Goal: Task Accomplishment & Management: Manage account settings

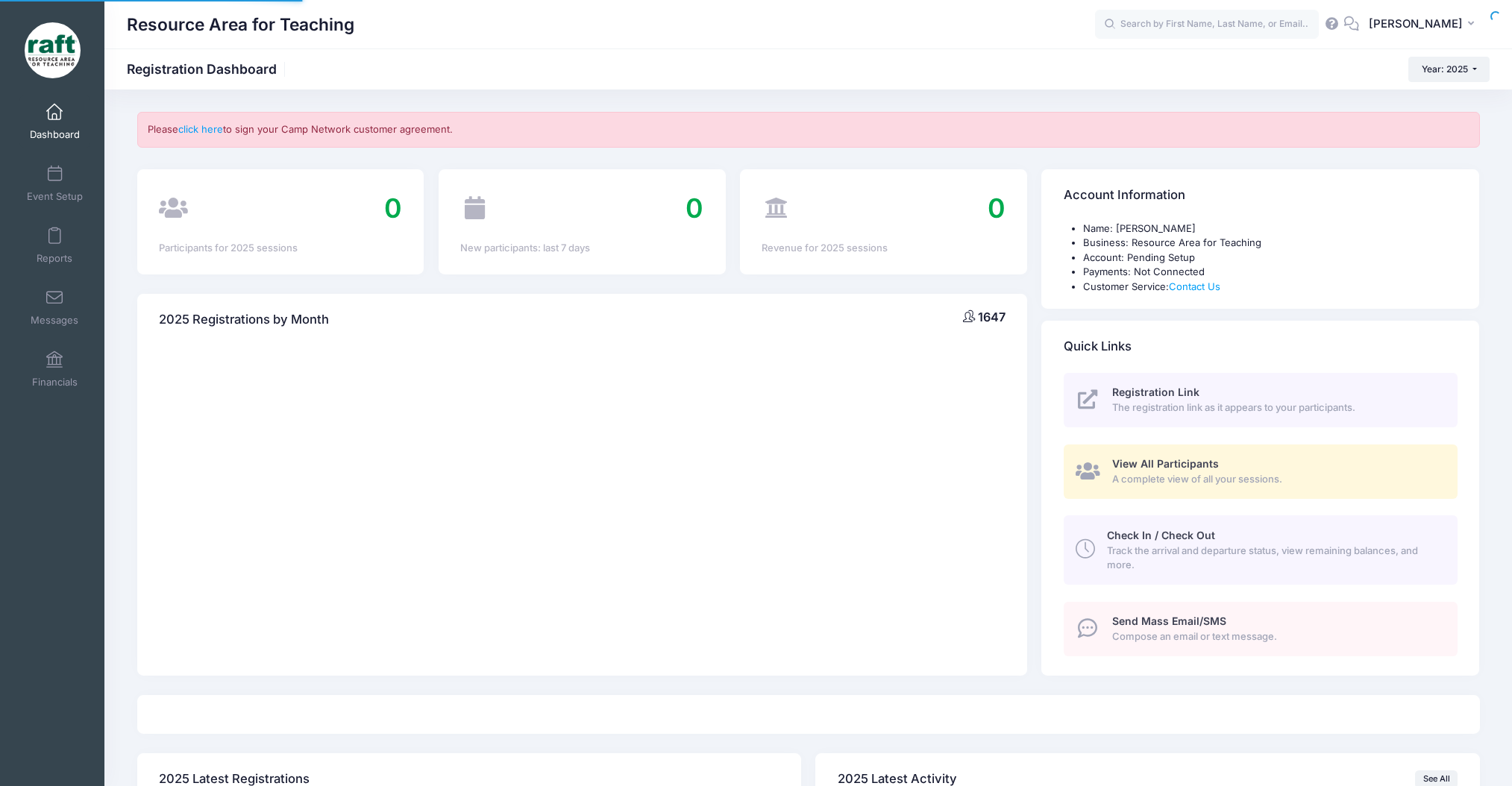
select select
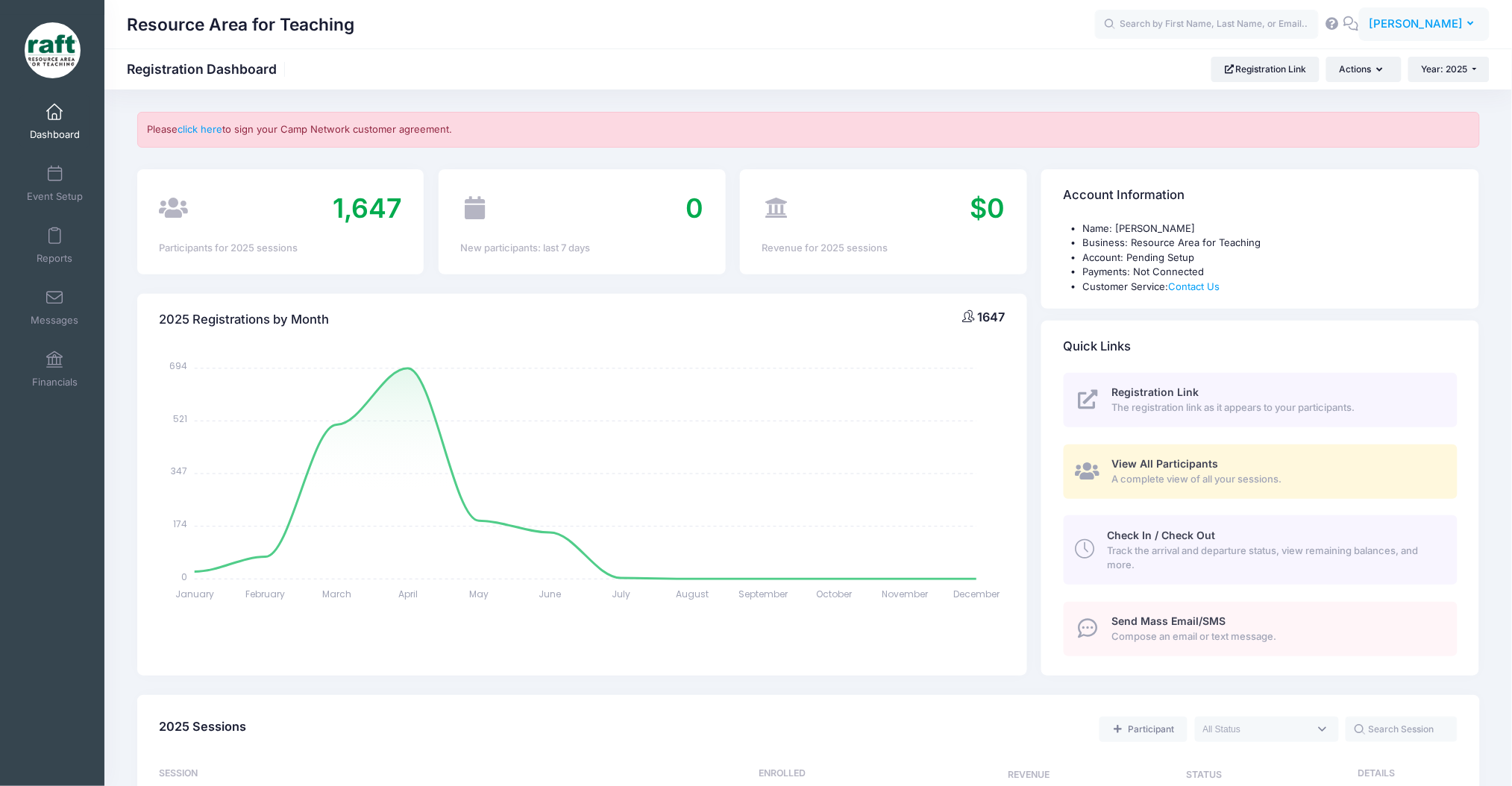
click at [1423, 30] on span "[PERSON_NAME]" at bounding box center [1416, 24] width 94 height 16
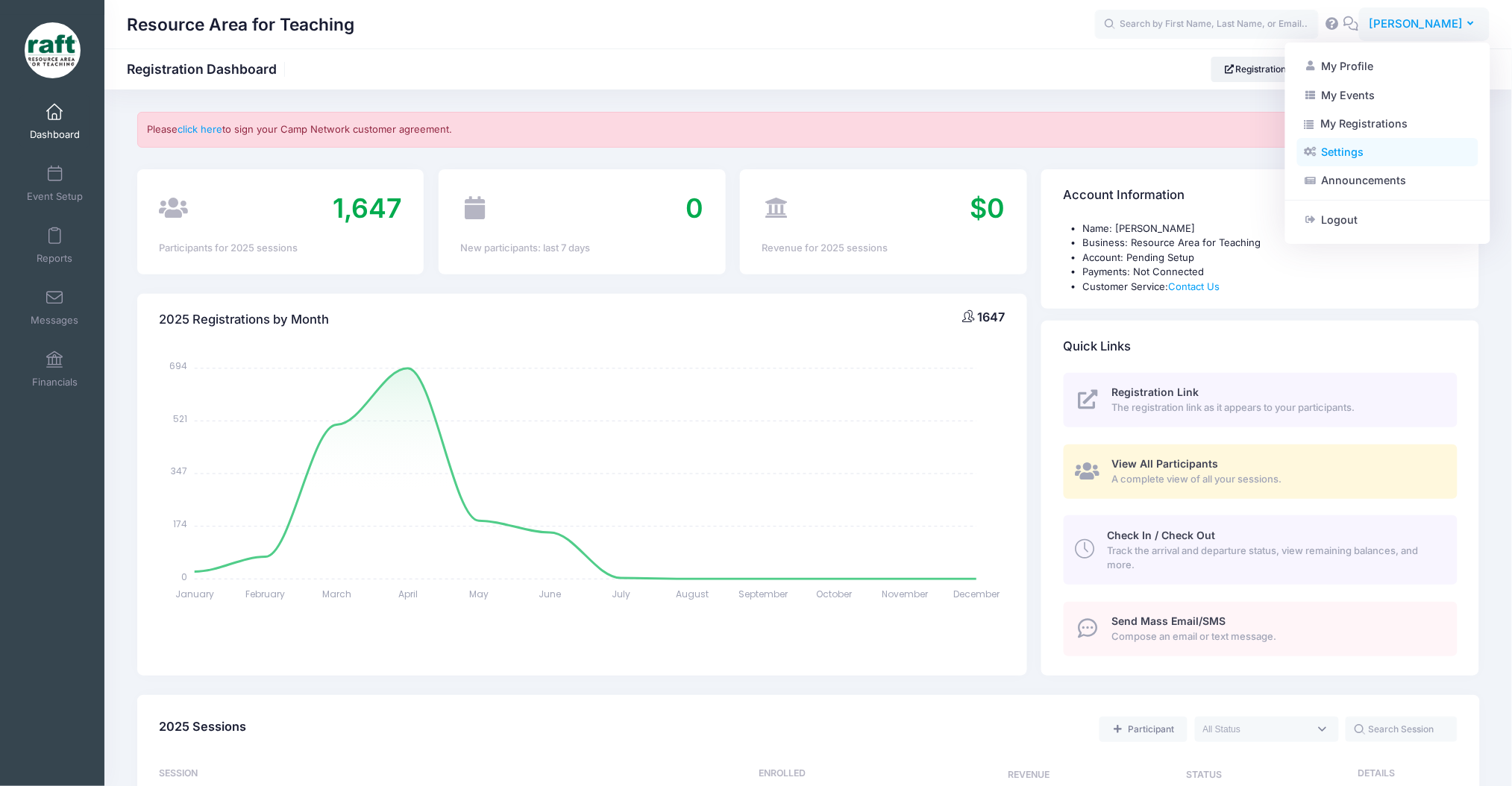
click at [1394, 145] on link "Settings" at bounding box center [1388, 152] width 182 height 29
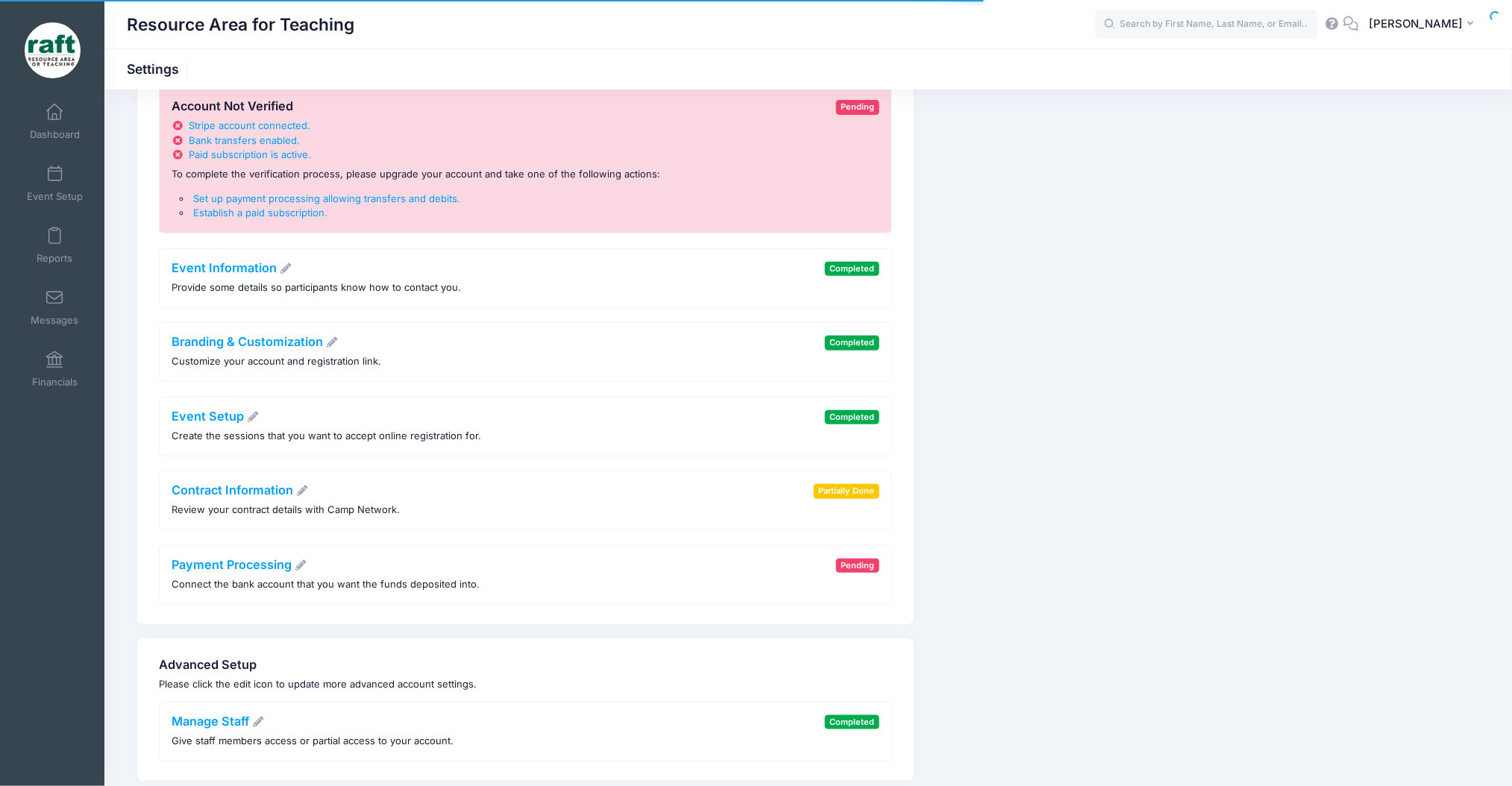
scroll to position [124, 0]
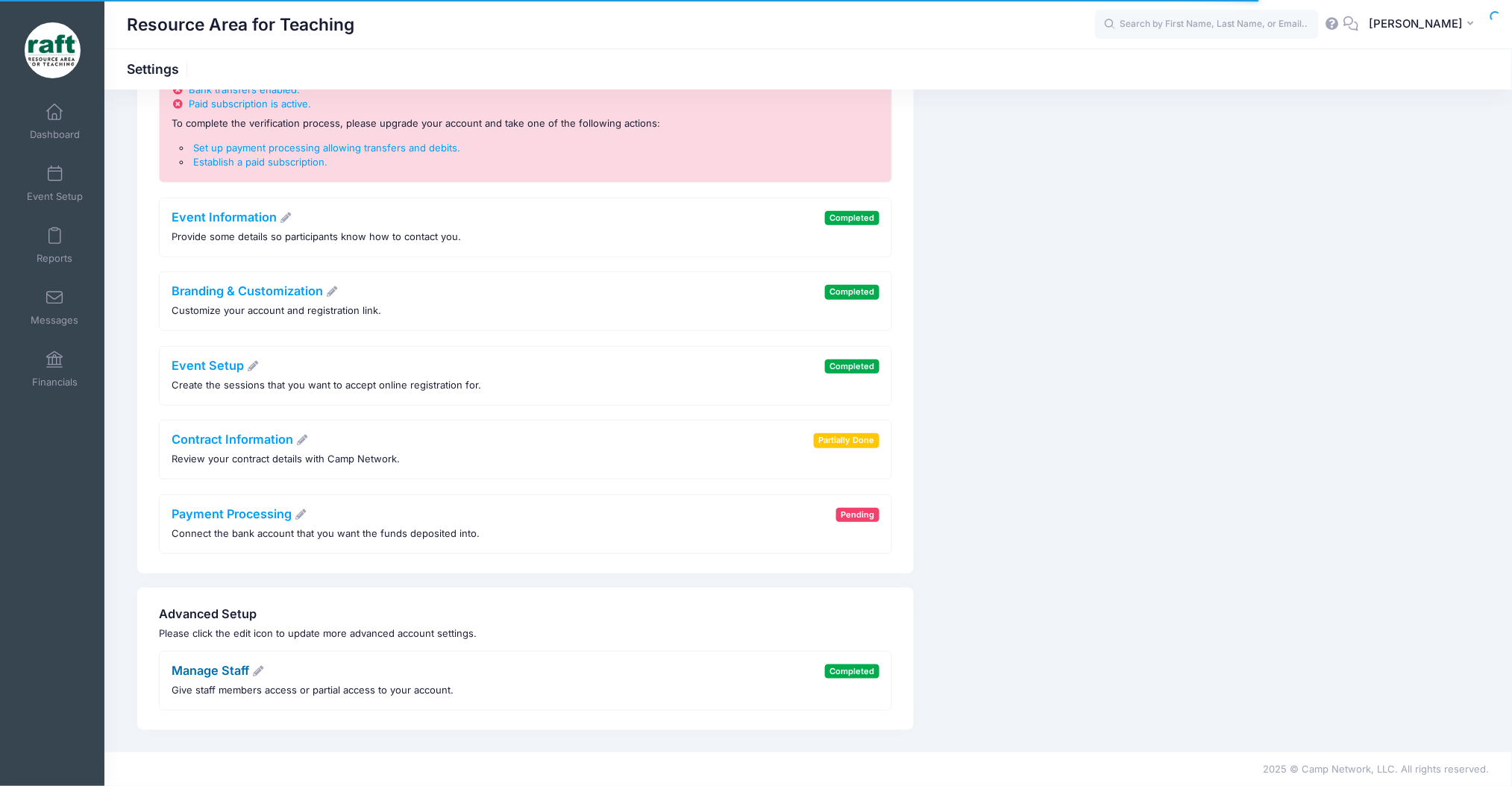
click at [232, 667] on link "Manage Staff" at bounding box center [218, 671] width 93 height 15
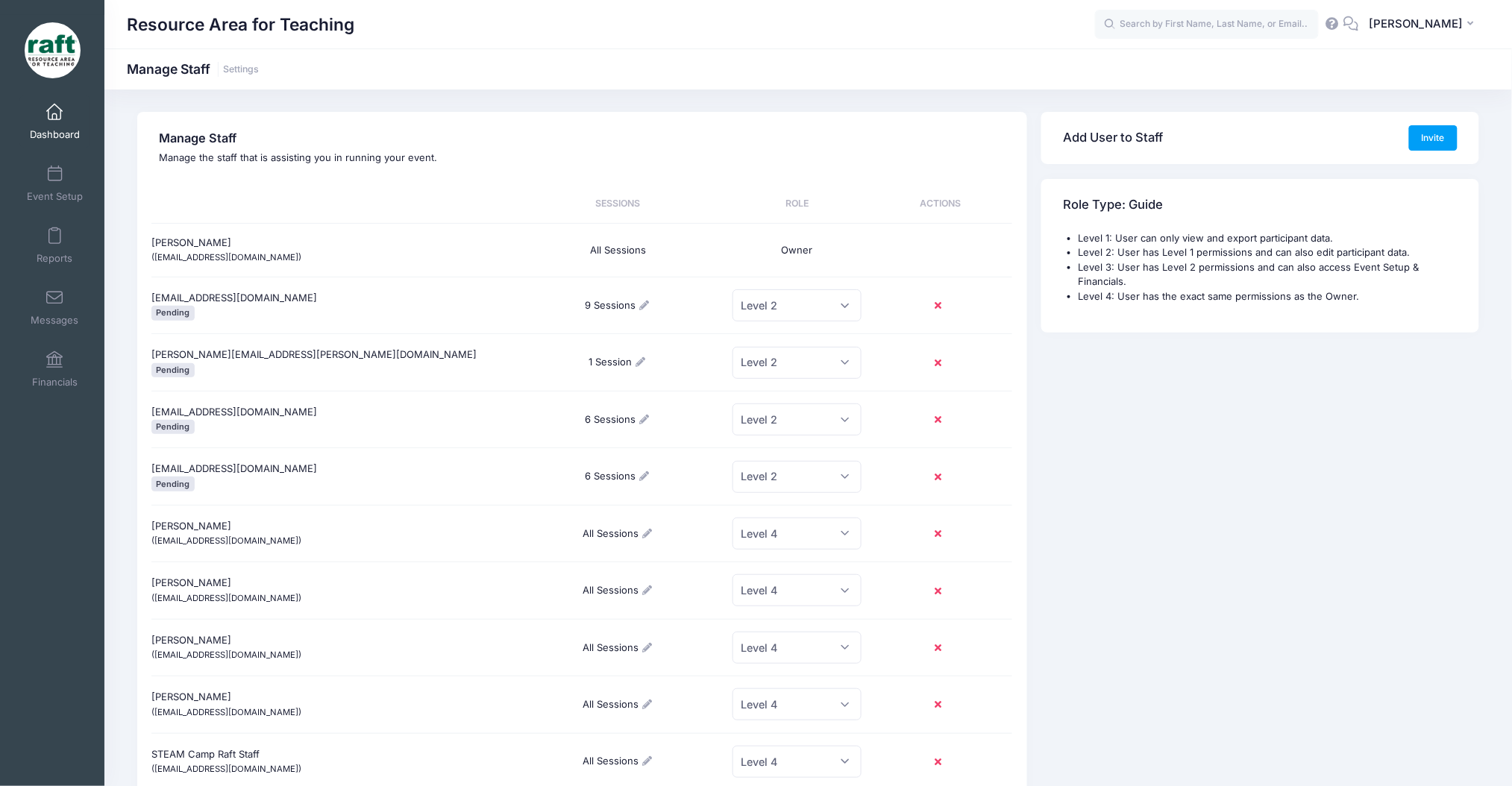
click at [54, 108] on span at bounding box center [54, 112] width 0 height 16
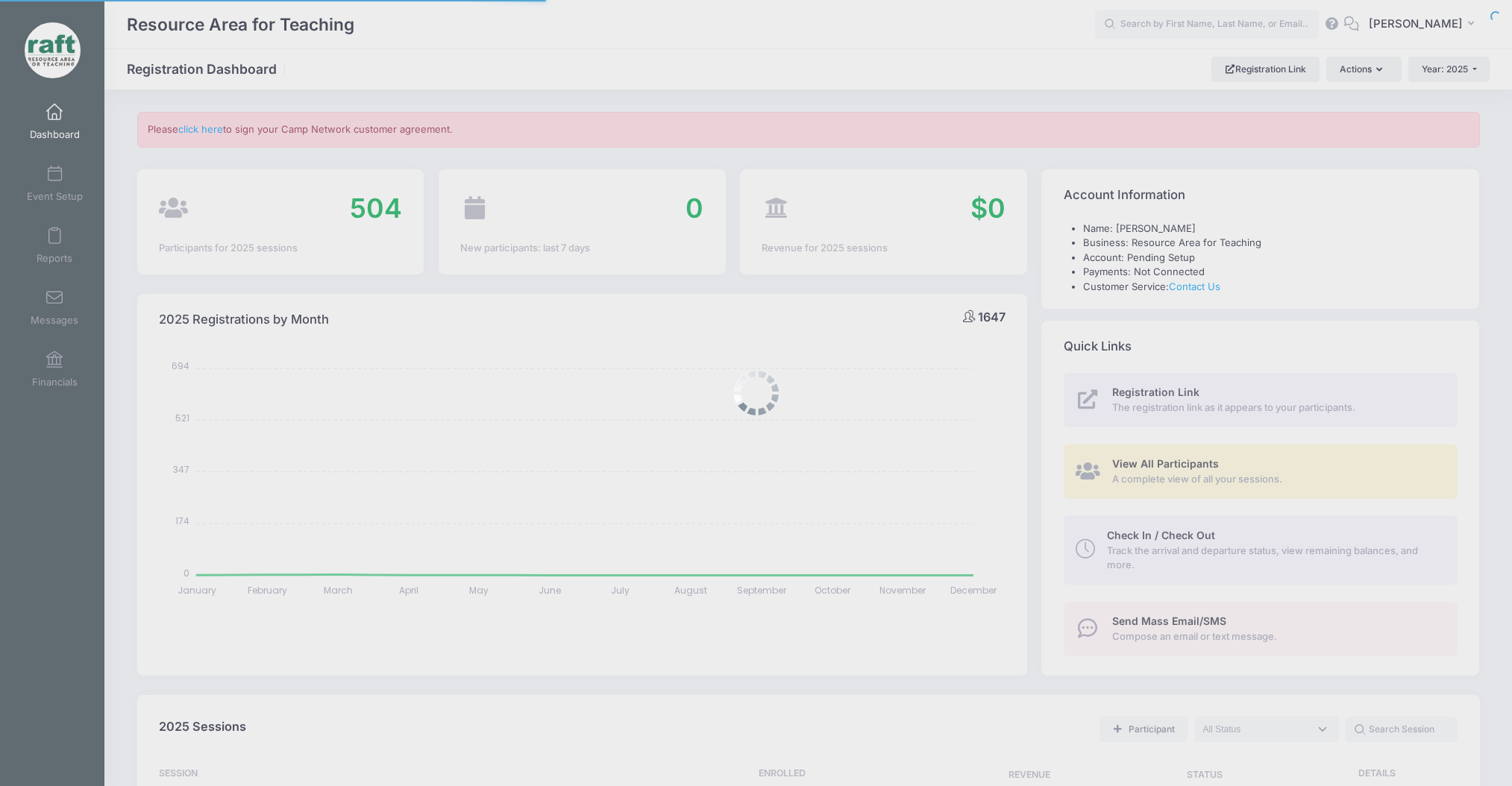
select select
